Goal: Information Seeking & Learning: Learn about a topic

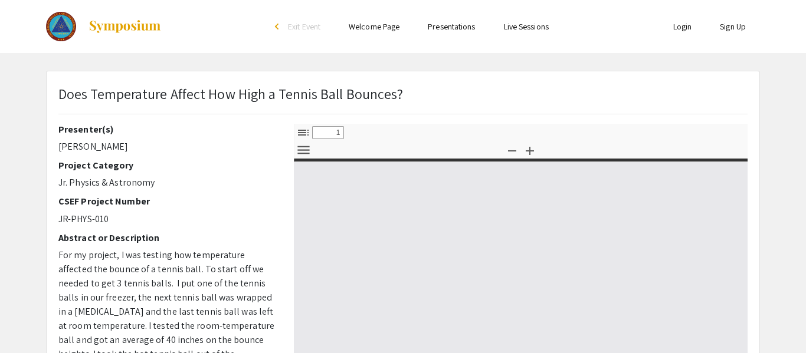
click at [311, 109] on div "Does Temperature Affect How High a Tennis Ball Bounces?" at bounding box center [230, 98] width 345 height 31
select select "custom"
type input "0"
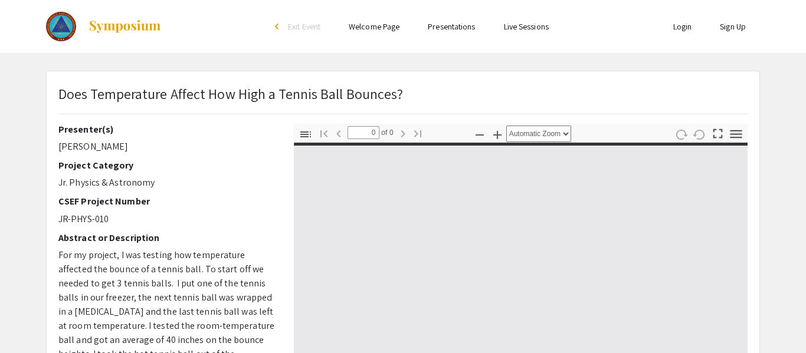
select select "custom"
type input "1"
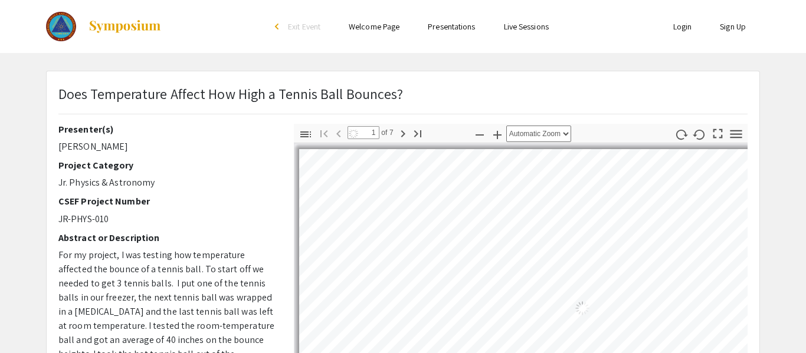
select select "auto"
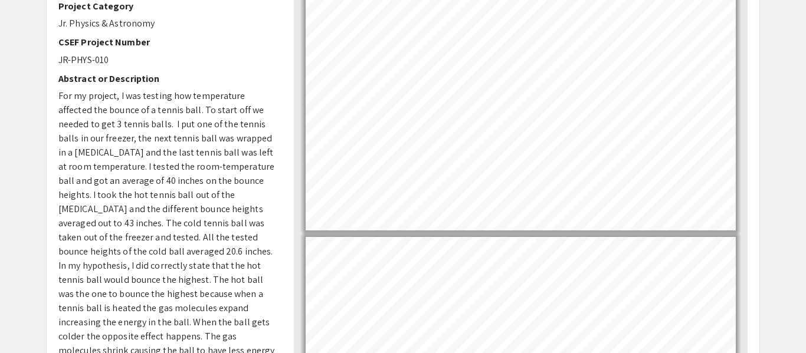
scroll to position [160, 0]
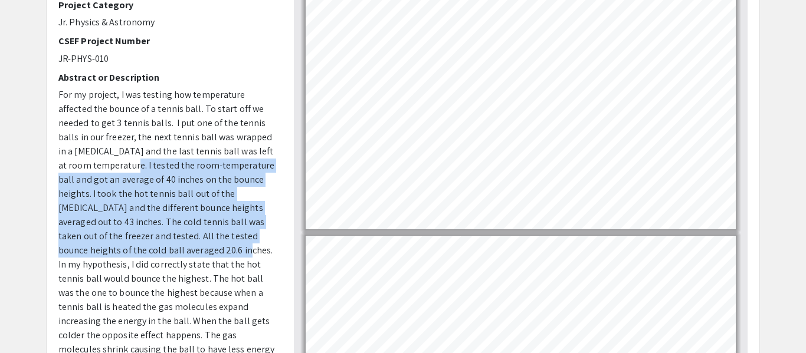
drag, startPoint x: 110, startPoint y: 169, endPoint x: 143, endPoint y: 247, distance: 84.4
click at [143, 247] on span "For my project, I was testing how temperature affected the bounce of a tennis b…" at bounding box center [166, 228] width 216 height 281
copy span "I tested the room-temperature ball and got an average of 40 inches on the bounc…"
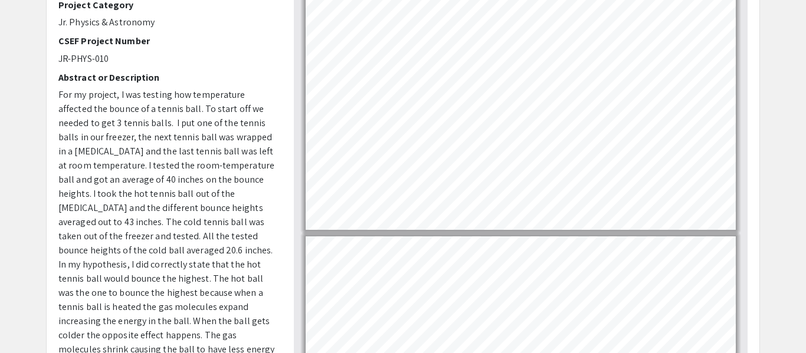
click at [256, 50] on div "CSEF Project Number JR-PHYS-010" at bounding box center [167, 50] width 218 height 30
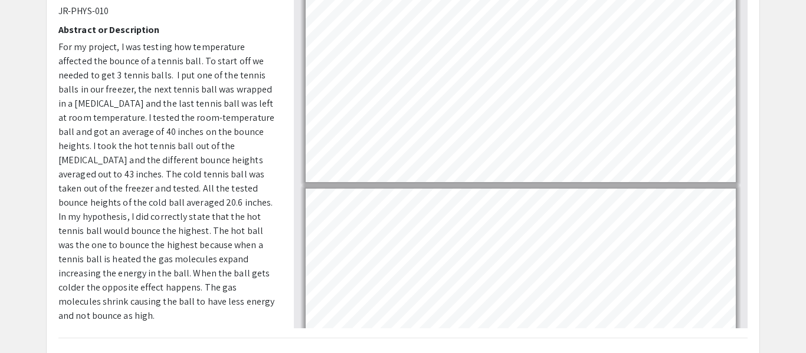
scroll to position [209, 0]
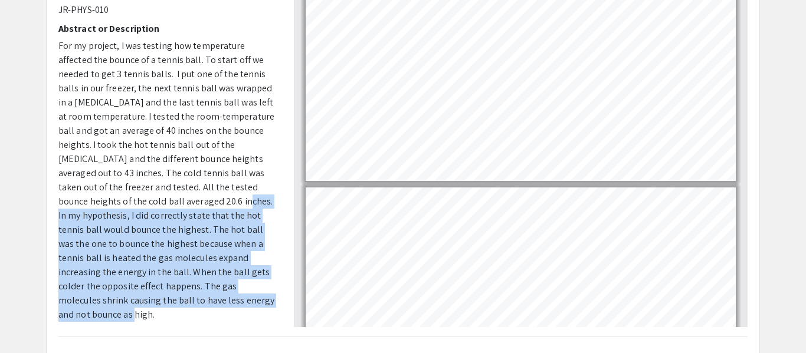
drag, startPoint x: 142, startPoint y: 201, endPoint x: 191, endPoint y: 306, distance: 115.9
click at [191, 306] on p "For my project, I was testing how temperature affected the bounce of a tennis b…" at bounding box center [167, 180] width 218 height 283
copy span "In my hypothesis, I did correctly state that the hot tennis ball would bounce t…"
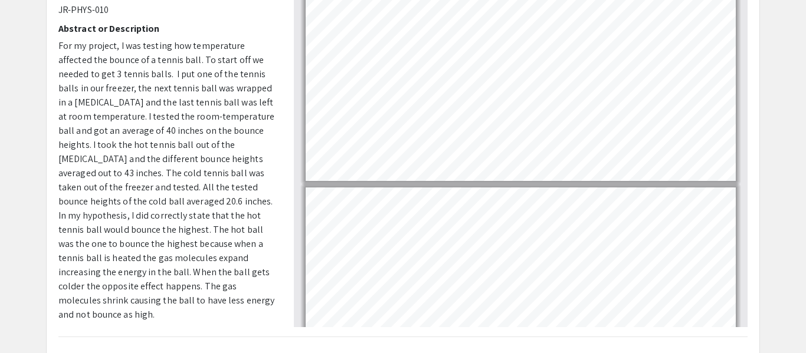
click at [290, 158] on div "Thumbnails Document Outline Attachments Layers Current Outline Item Toggle Side…" at bounding box center [520, 120] width 471 height 413
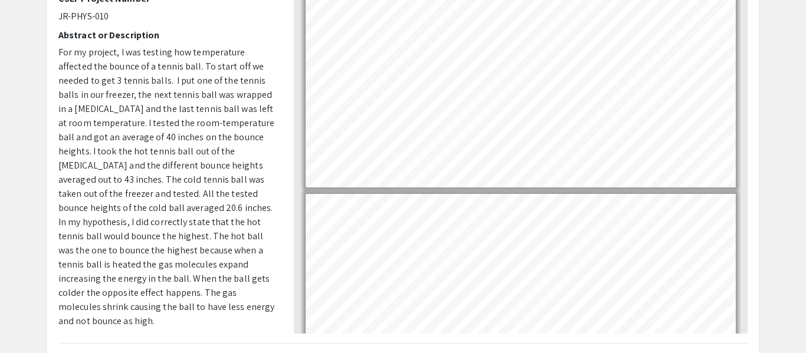
scroll to position [206, 0]
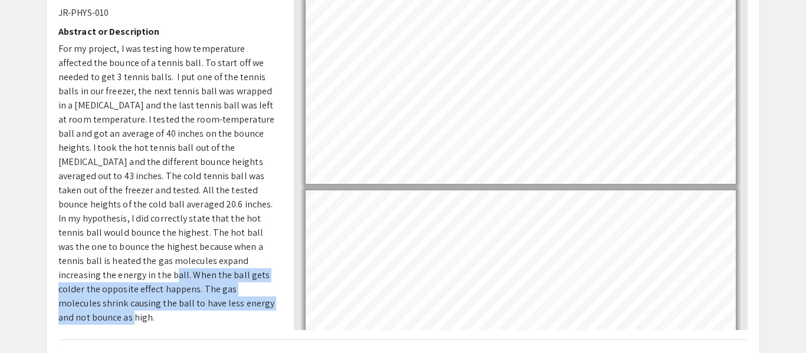
drag, startPoint x: 219, startPoint y: 258, endPoint x: 229, endPoint y: 301, distance: 43.5
click at [229, 301] on p "For my project, I was testing how temperature affected the bounce of a tennis b…" at bounding box center [167, 183] width 218 height 283
copy span "When the ball gets colder the opposite effect happens. The gas molecules shrink…"
click at [209, 302] on p "For my project, I was testing how temperature affected the bounce of a tennis b…" at bounding box center [167, 183] width 218 height 283
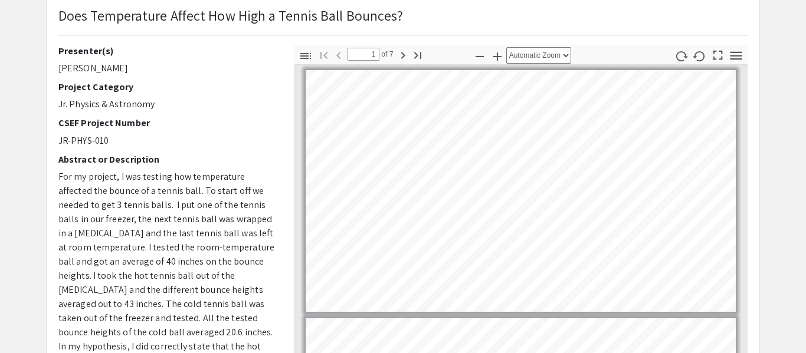
scroll to position [59, 0]
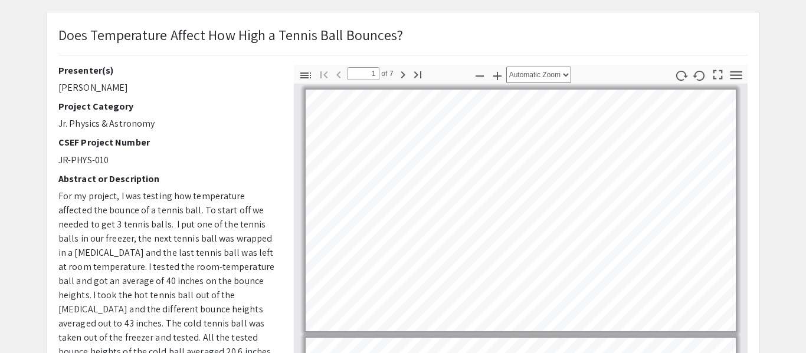
drag, startPoint x: 798, startPoint y: 140, endPoint x: 802, endPoint y: 116, distance: 24.5
click at [802, 116] on html "Skip navigation arrow_back_ios Exit Event Welcome Page Presentations Live Sessi…" at bounding box center [403, 117] width 806 height 353
click at [208, 117] on p "Jr. Physics & Astronomy" at bounding box center [167, 124] width 218 height 14
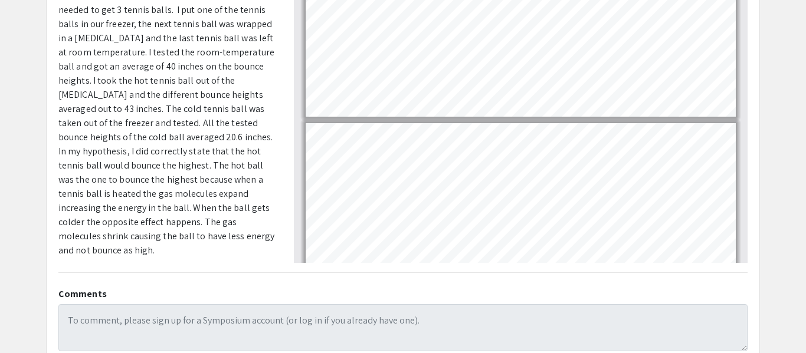
scroll to position [280, 0]
